Goal: Transaction & Acquisition: Purchase product/service

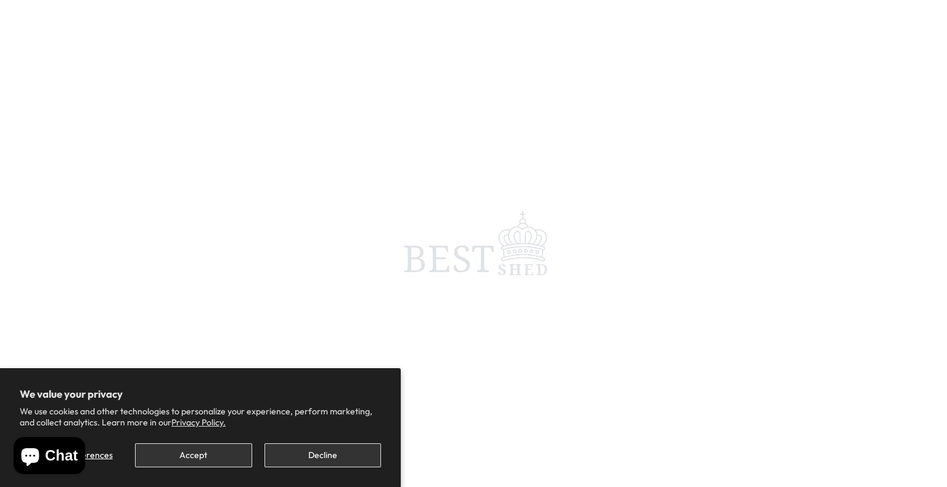
click at [222, 459] on button "Accept" at bounding box center [193, 456] width 116 height 24
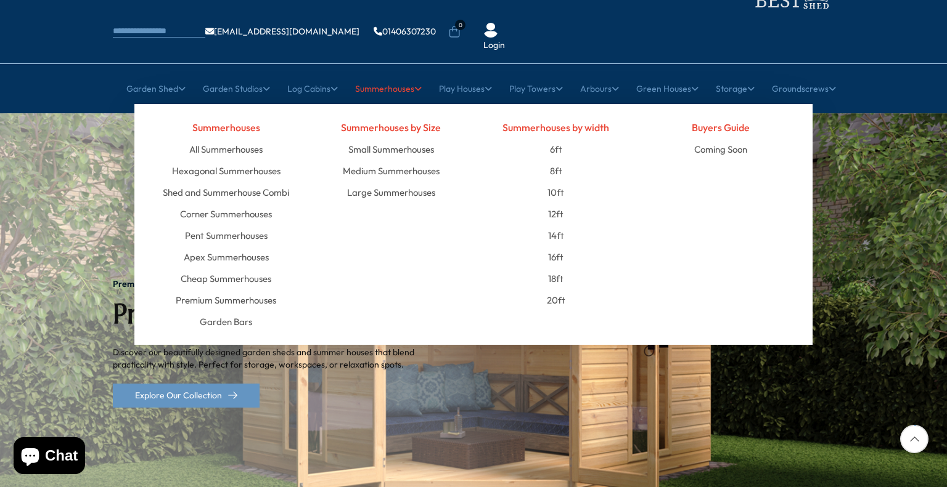
scroll to position [62, 0]
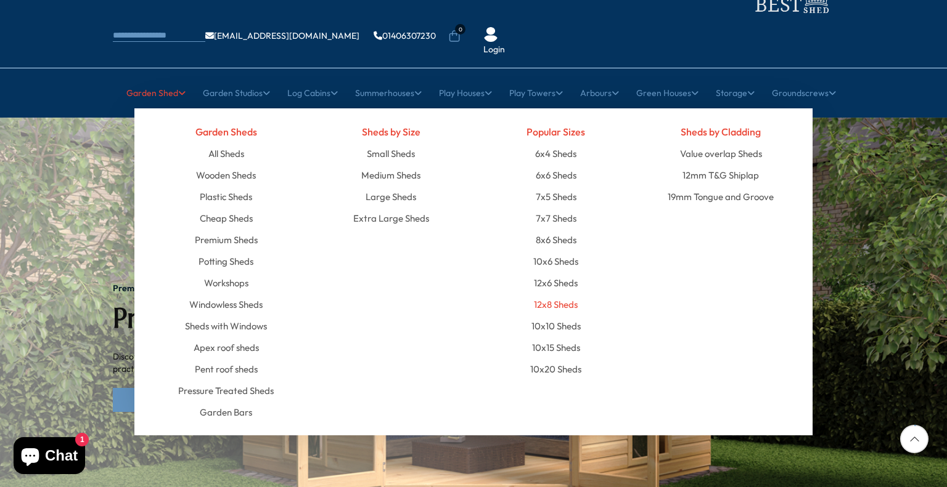
click at [546, 294] on link "12x8 Sheds" at bounding box center [556, 305] width 44 height 22
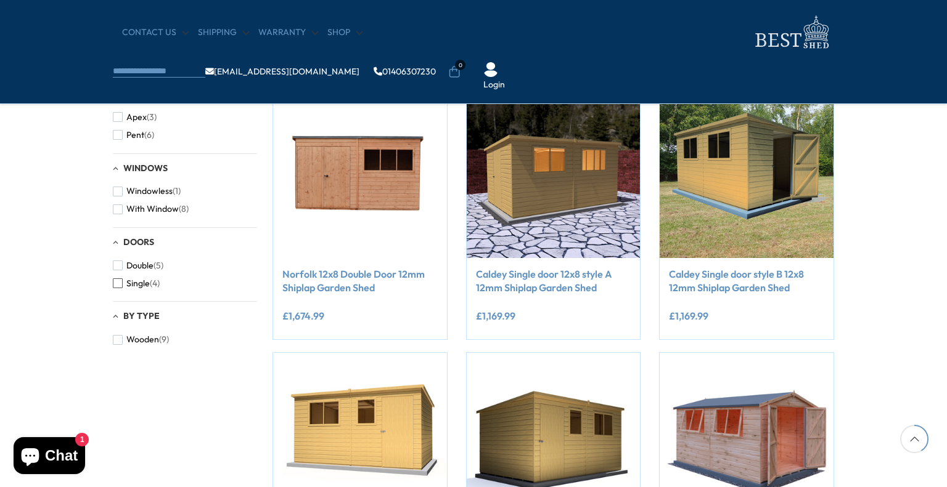
scroll to position [431, 0]
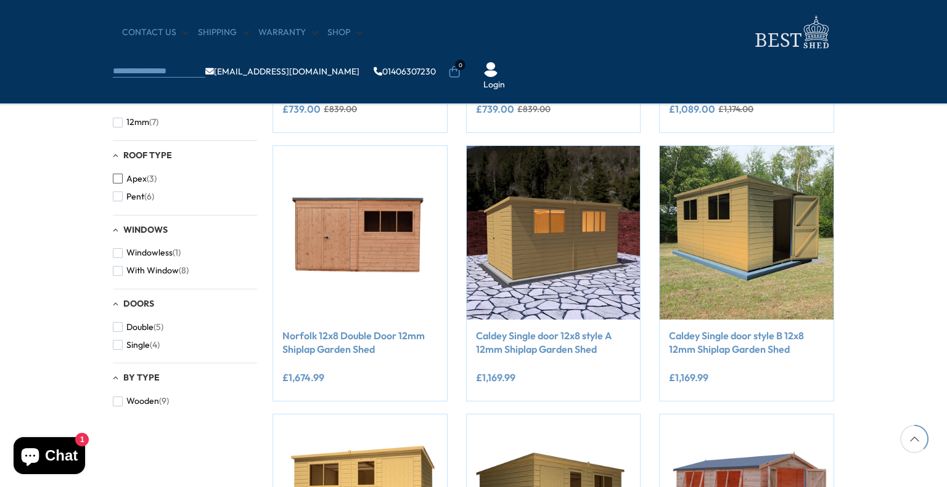
click at [121, 178] on span "button" at bounding box center [118, 179] width 10 height 10
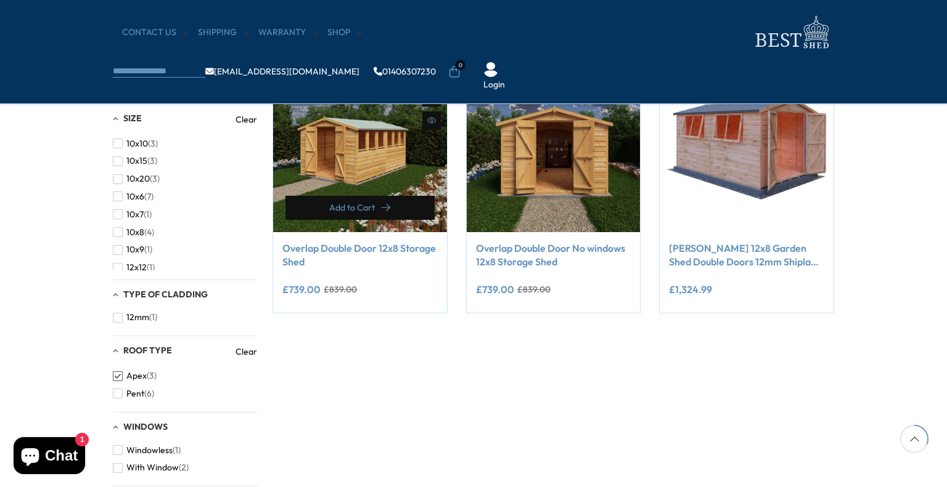
scroll to position [246, 0]
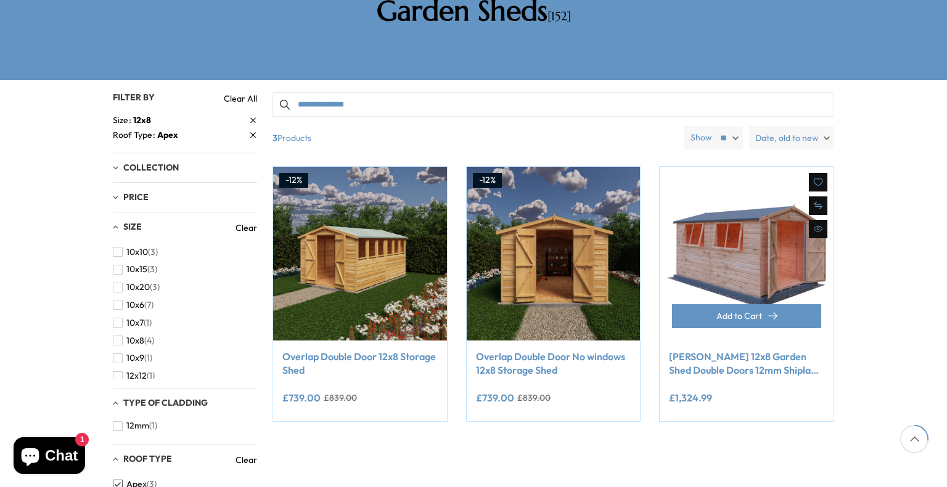
click at [739, 350] on link "[PERSON_NAME] 12x8 Garden Shed Double Doors 12mm Shiplap T&G" at bounding box center [746, 364] width 155 height 28
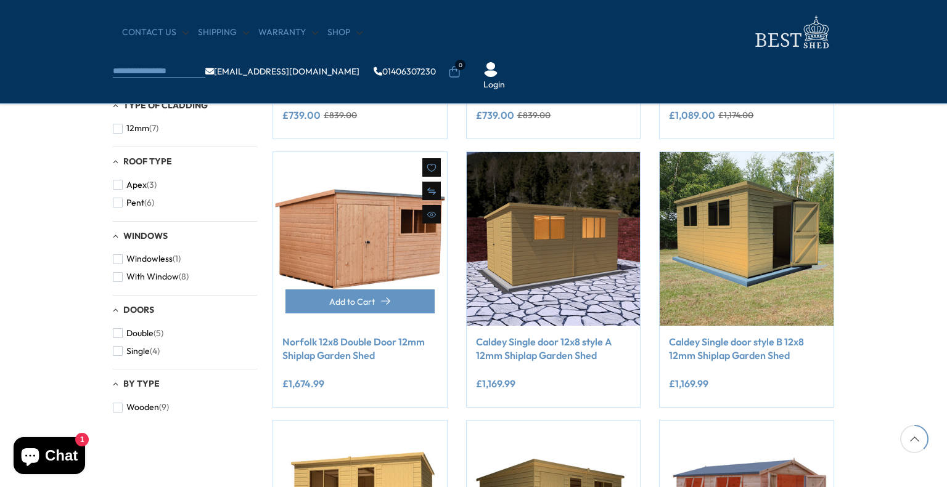
scroll to position [431, 0]
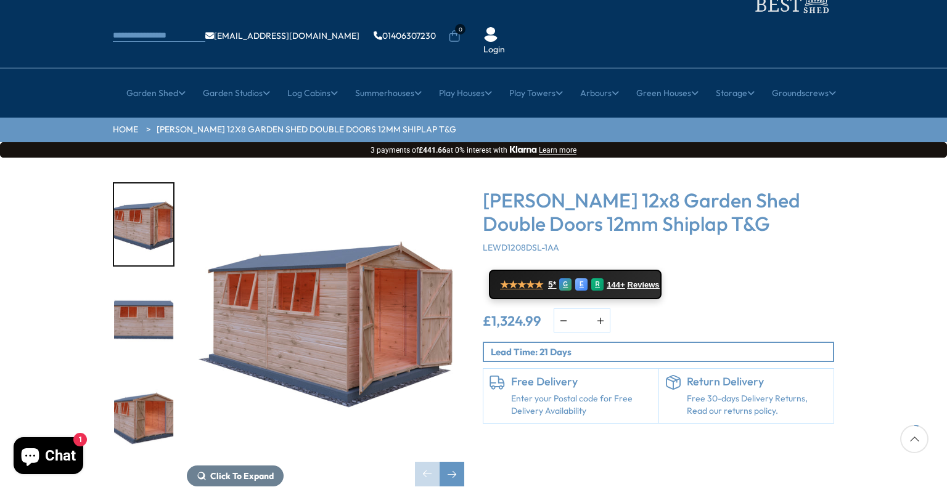
scroll to position [185, 0]
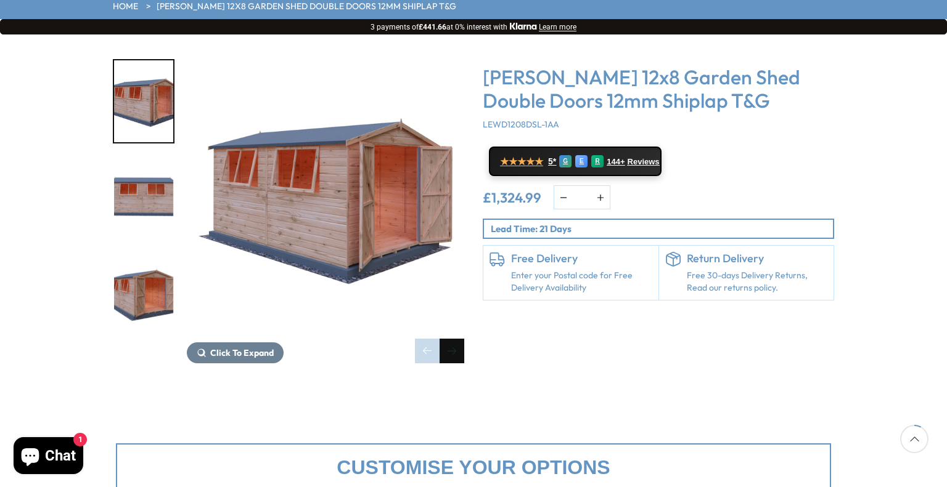
click at [454, 339] on div "Next slide" at bounding box center [451, 351] width 25 height 25
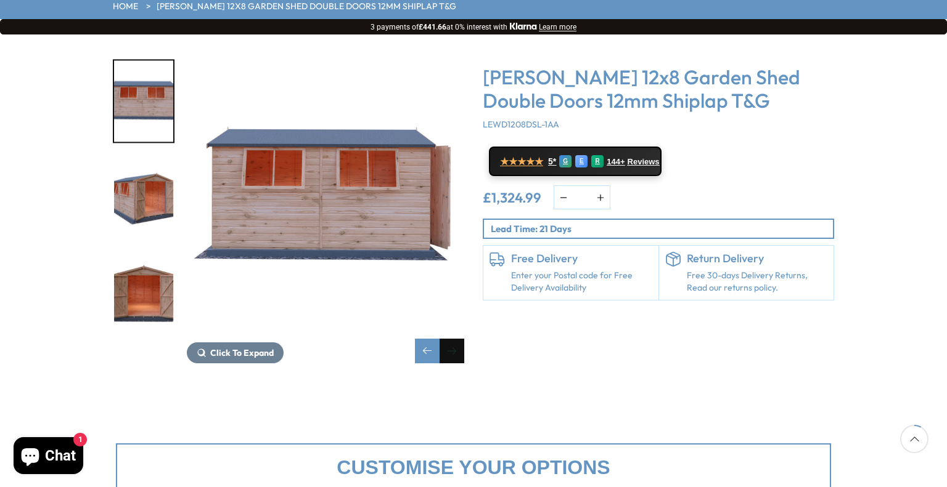
click at [454, 339] on div "Next slide" at bounding box center [451, 351] width 25 height 25
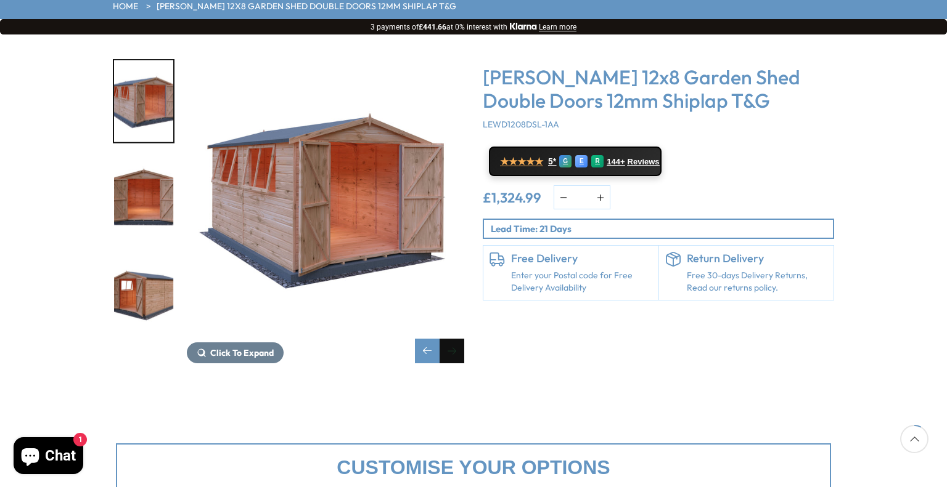
click at [454, 339] on div "Next slide" at bounding box center [451, 351] width 25 height 25
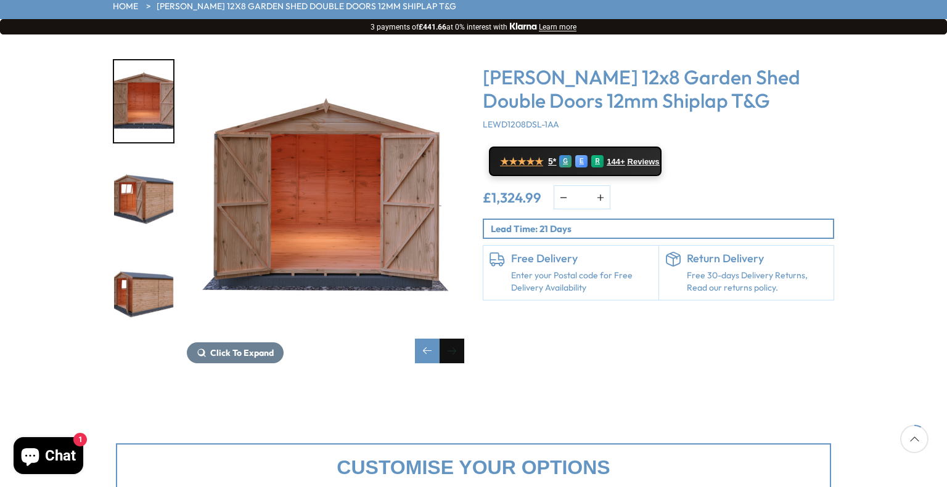
click at [454, 339] on div "Next slide" at bounding box center [451, 351] width 25 height 25
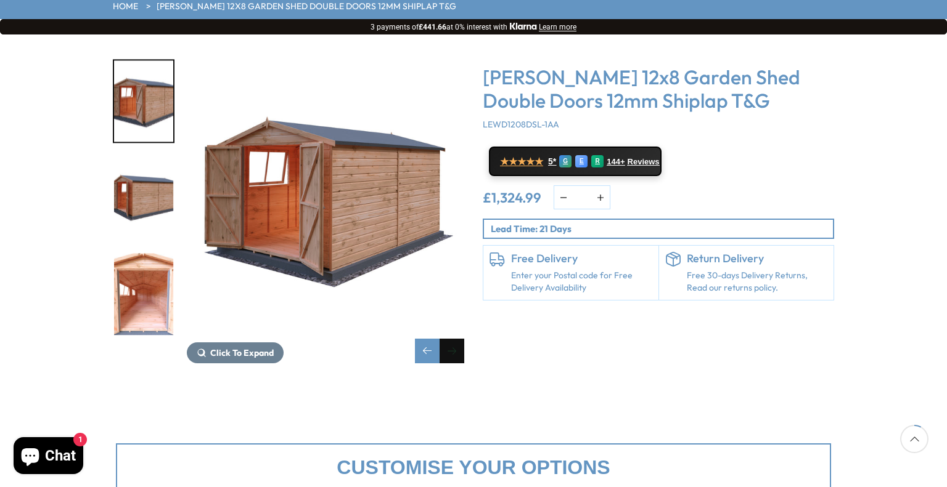
click at [454, 339] on div "Next slide" at bounding box center [451, 351] width 25 height 25
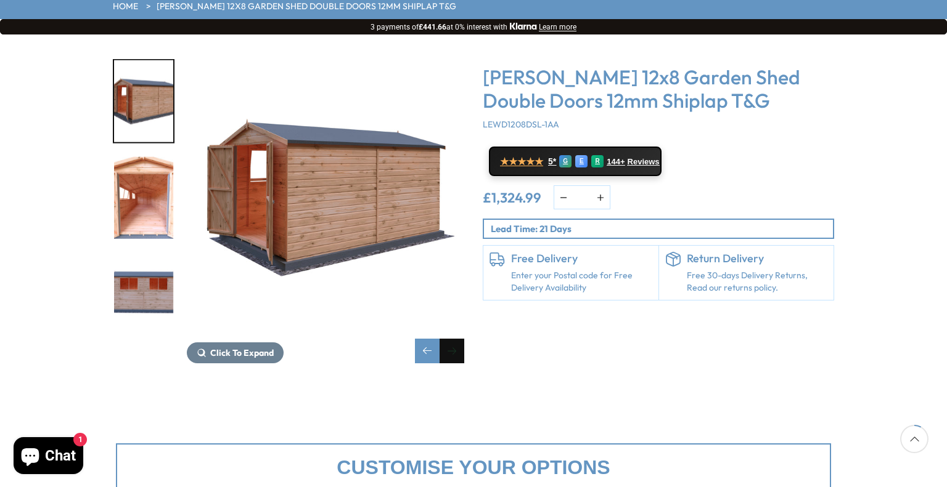
click at [454, 339] on div "Next slide" at bounding box center [451, 351] width 25 height 25
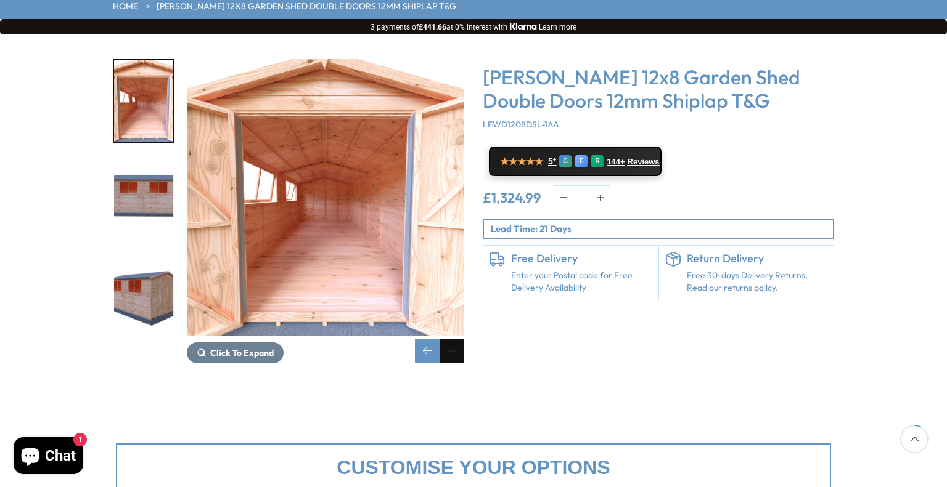
click at [454, 339] on div "Next slide" at bounding box center [451, 351] width 25 height 25
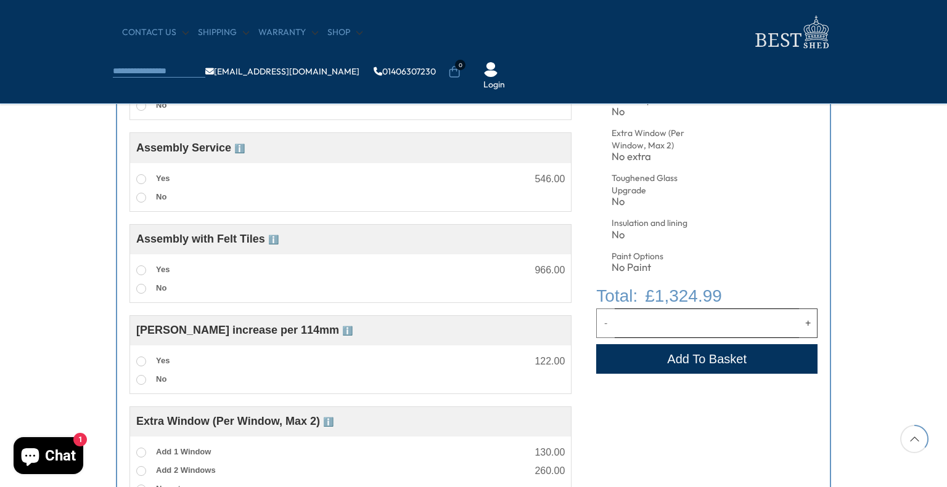
scroll to position [801, 0]
